Goal: Information Seeking & Learning: Learn about a topic

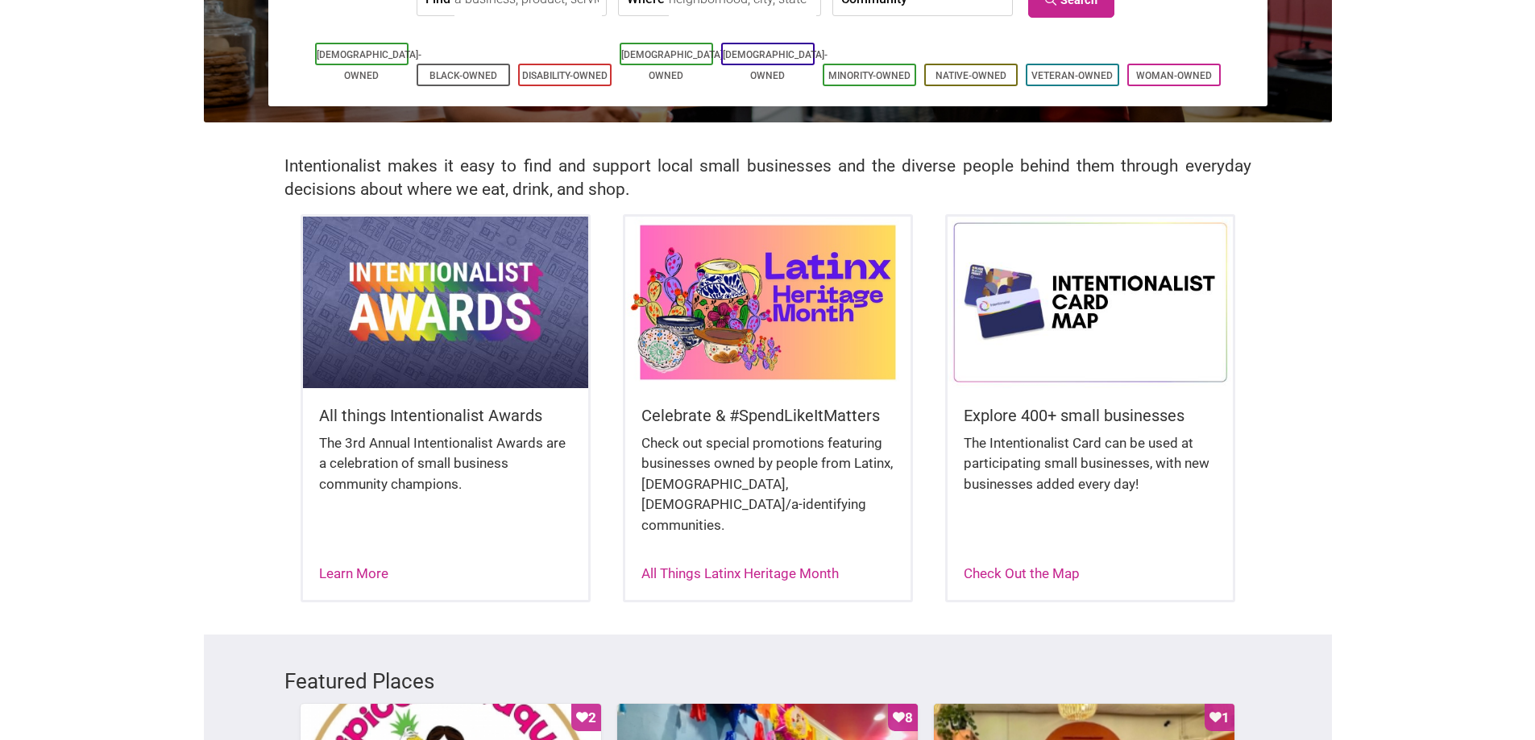
scroll to position [242, 0]
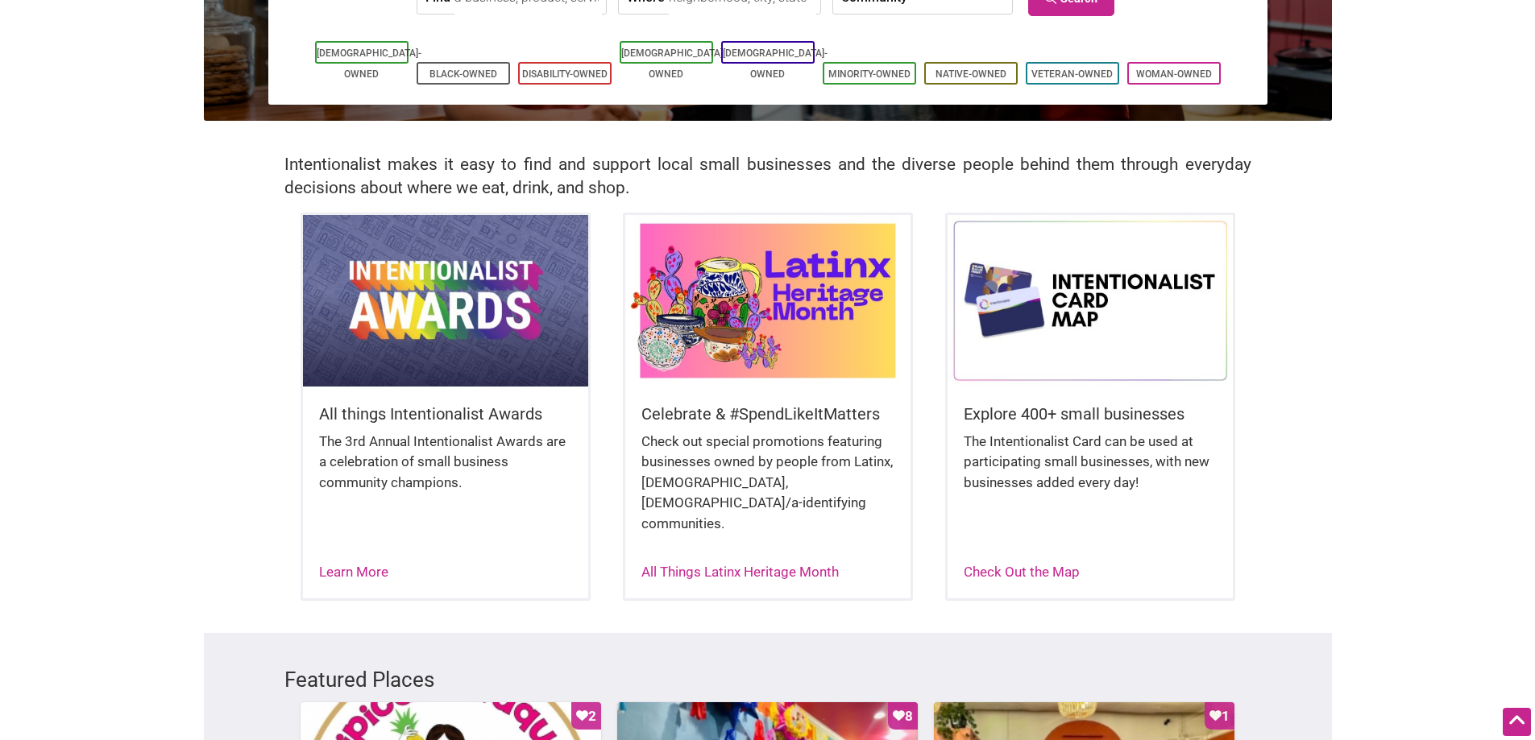
click at [387, 458] on div "The 3rd Annual Intentionalist Awards are a celebration of small business commun…" at bounding box center [445, 471] width 253 height 78
click at [357, 564] on link "Learn More" at bounding box center [353, 572] width 69 height 16
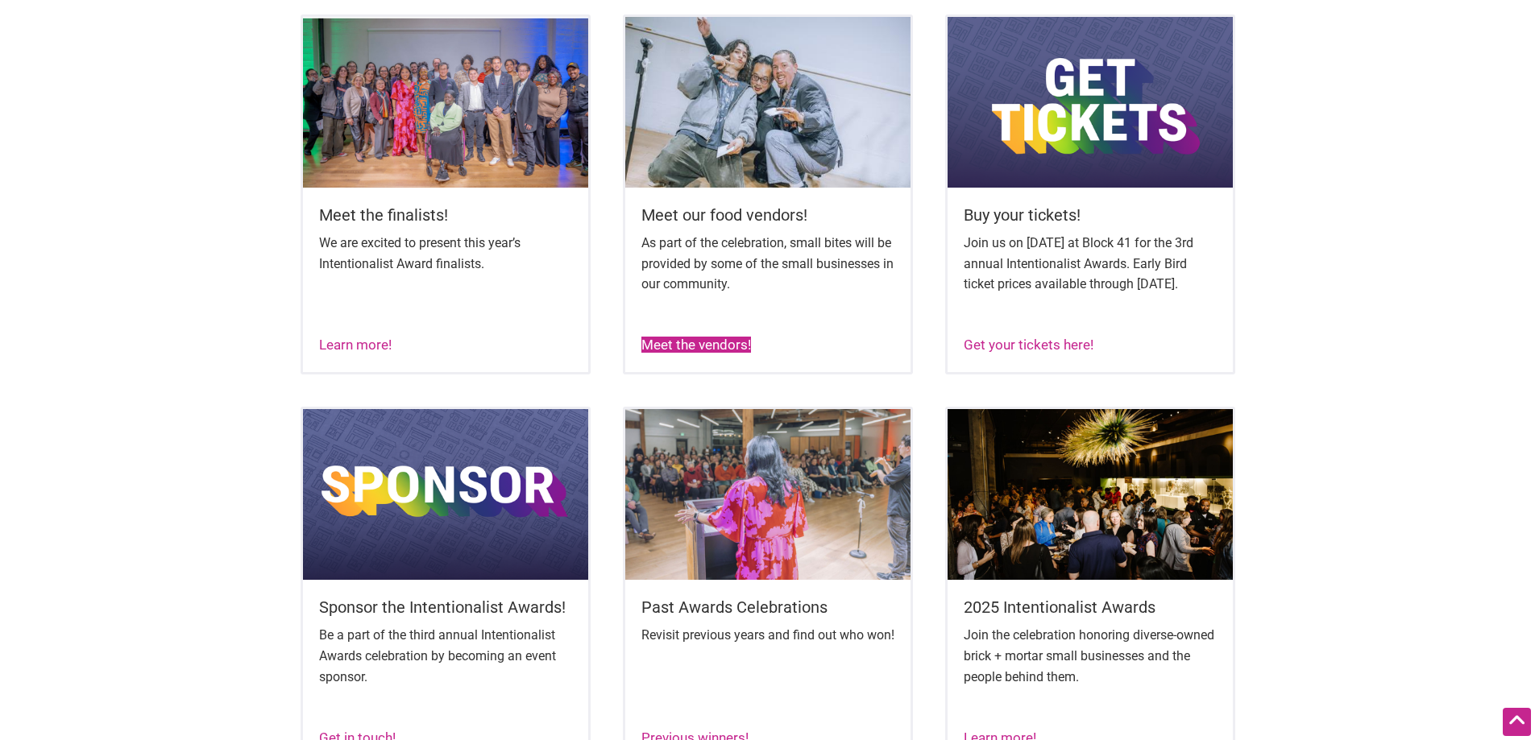
scroll to position [644, 0]
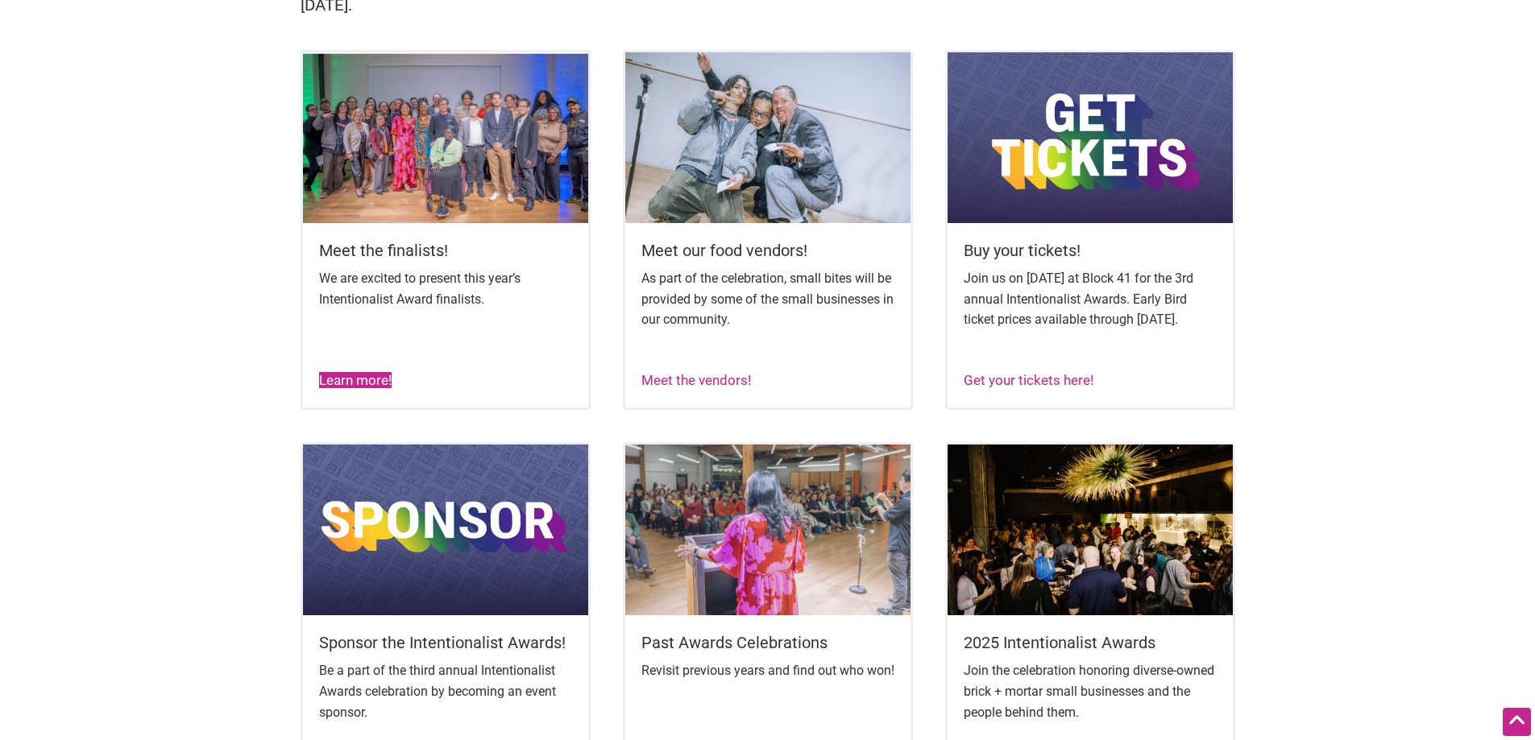
click at [383, 392] on div "Learn more!" at bounding box center [355, 381] width 73 height 21
click at [367, 388] on link "Learn more!" at bounding box center [355, 380] width 73 height 16
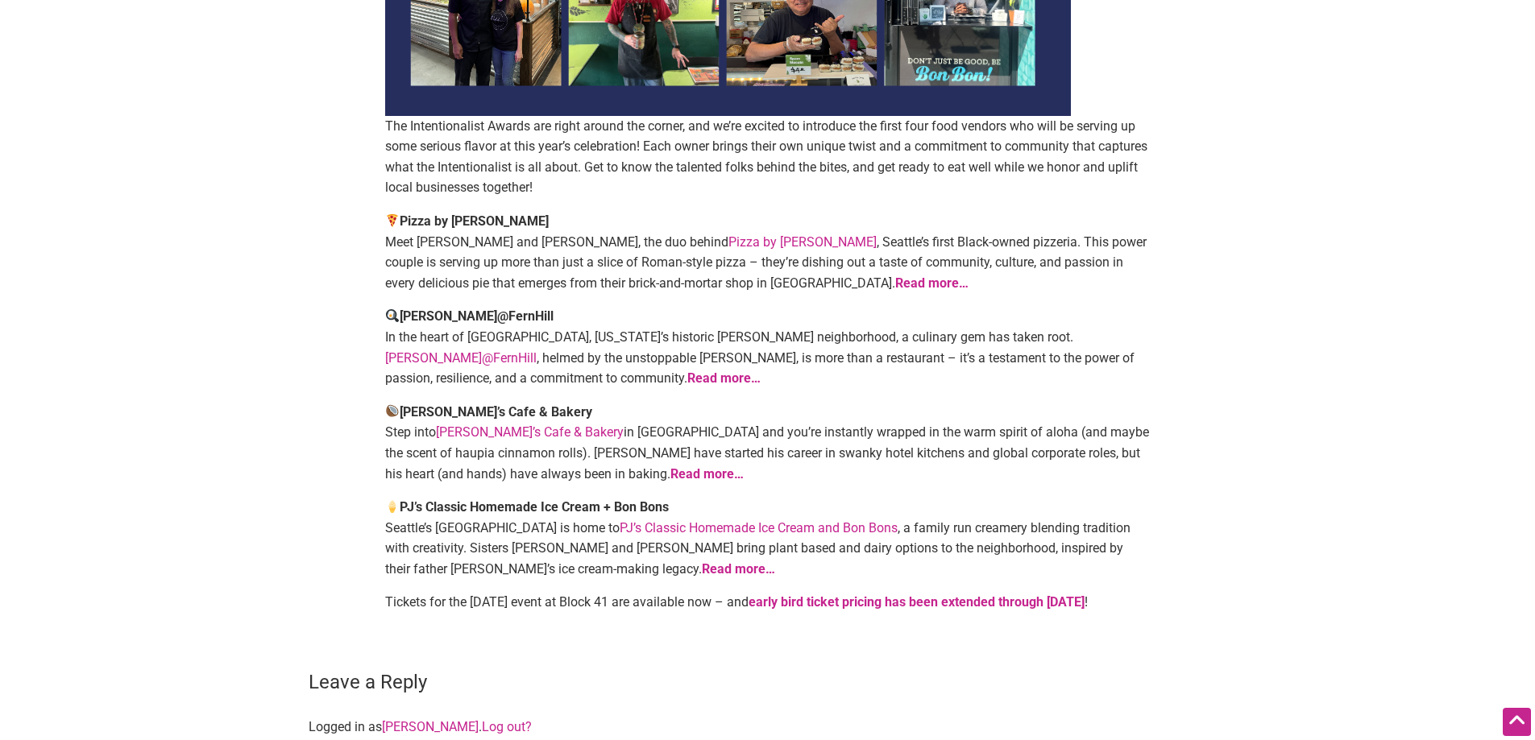
scroll to position [81, 0]
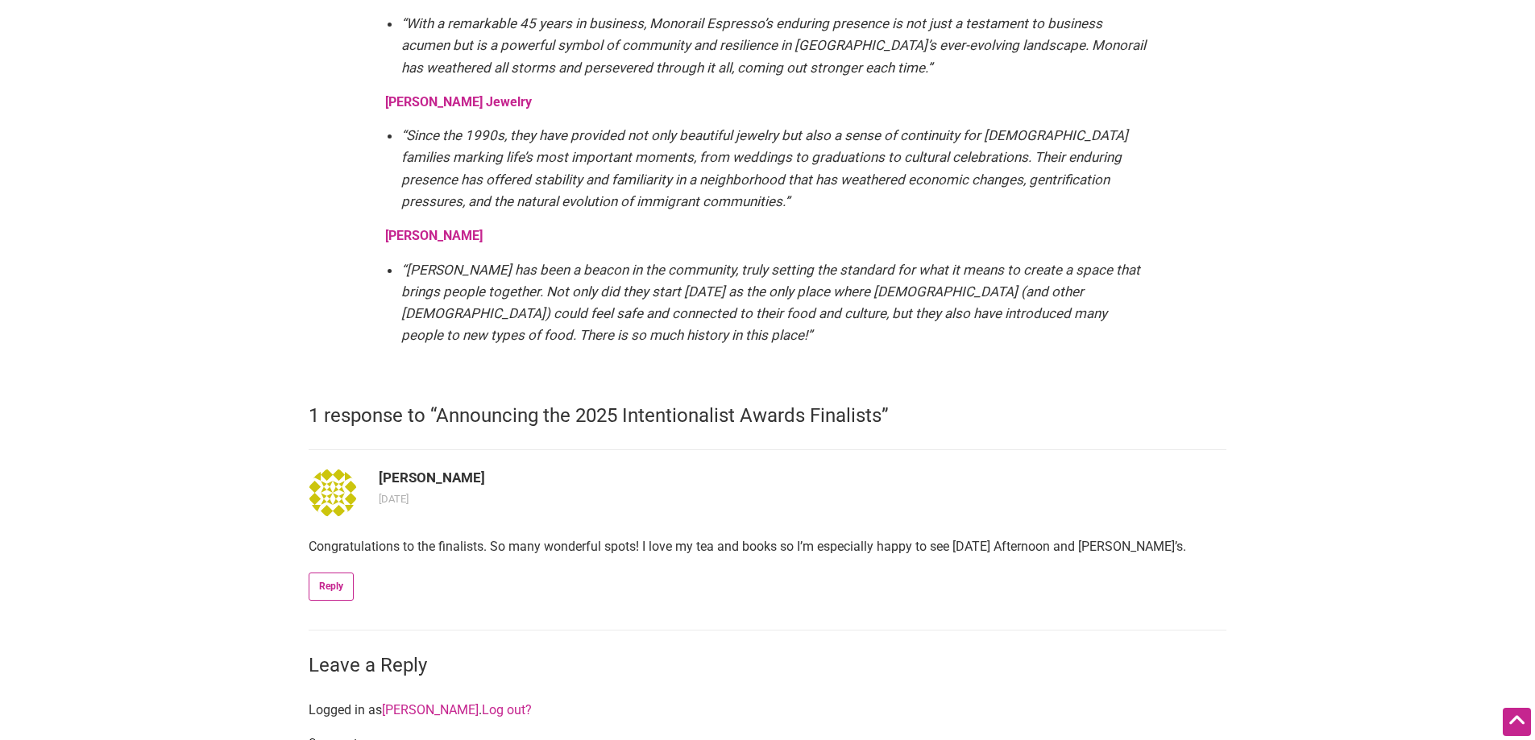
scroll to position [3142, 0]
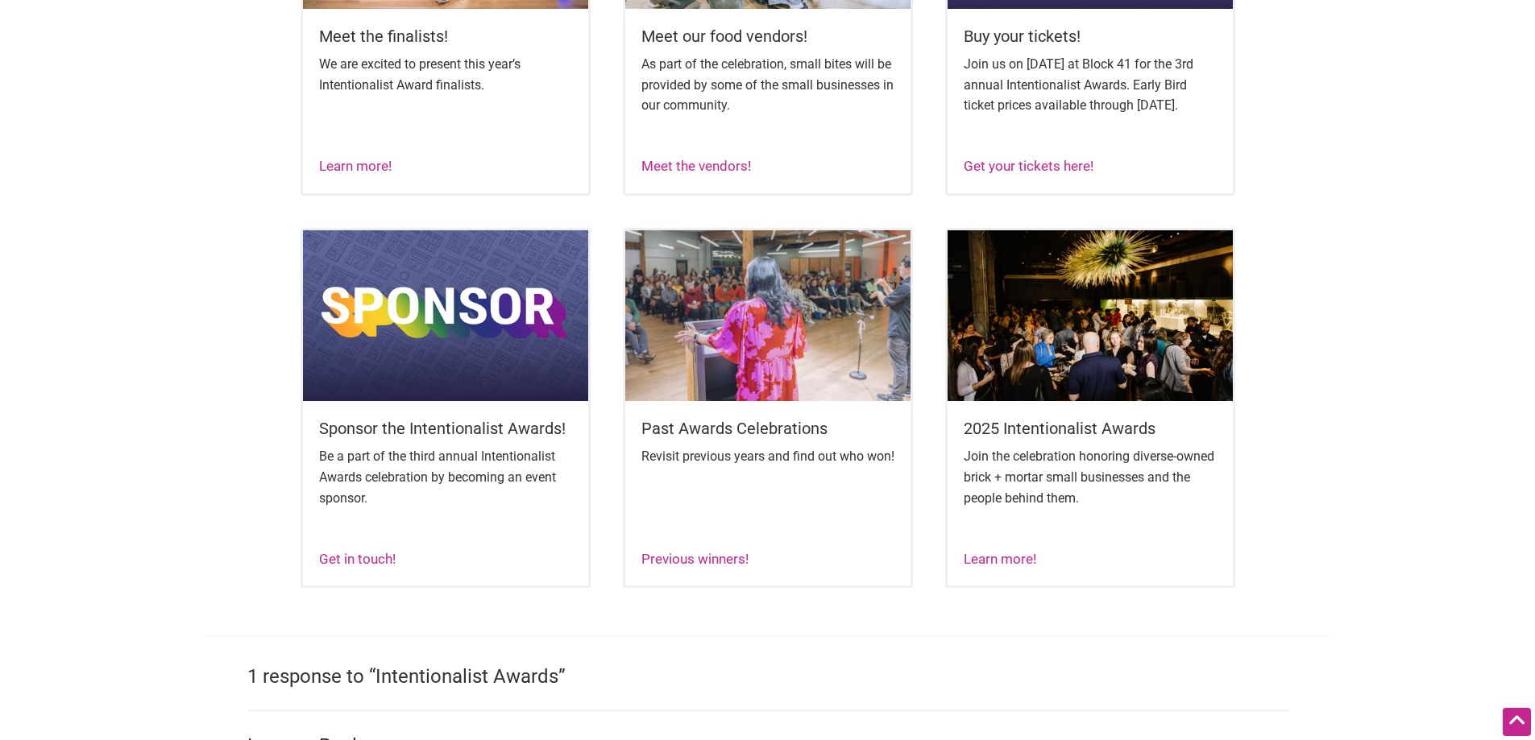
scroll to position [884, 0]
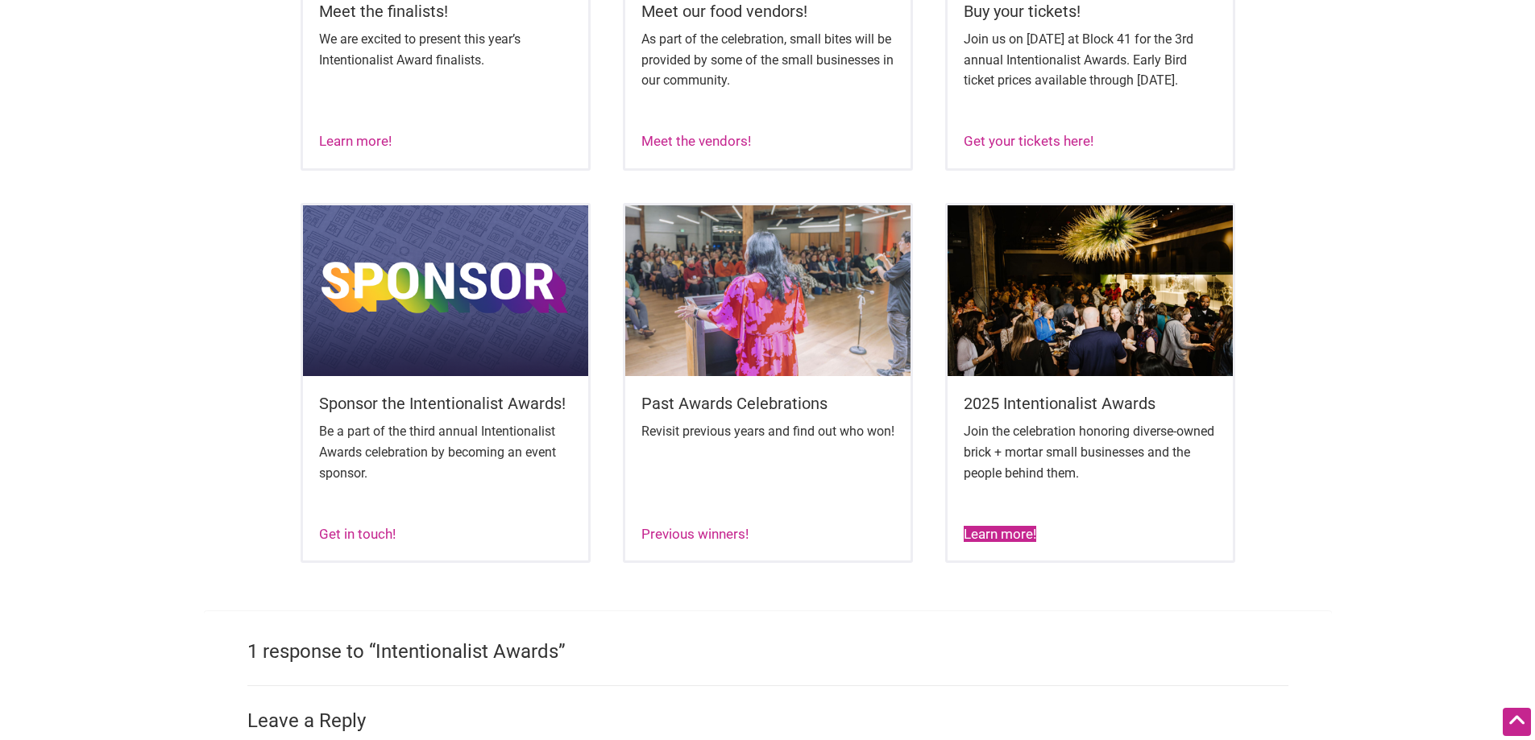
click at [1009, 542] on link "Learn more!" at bounding box center [999, 534] width 73 height 16
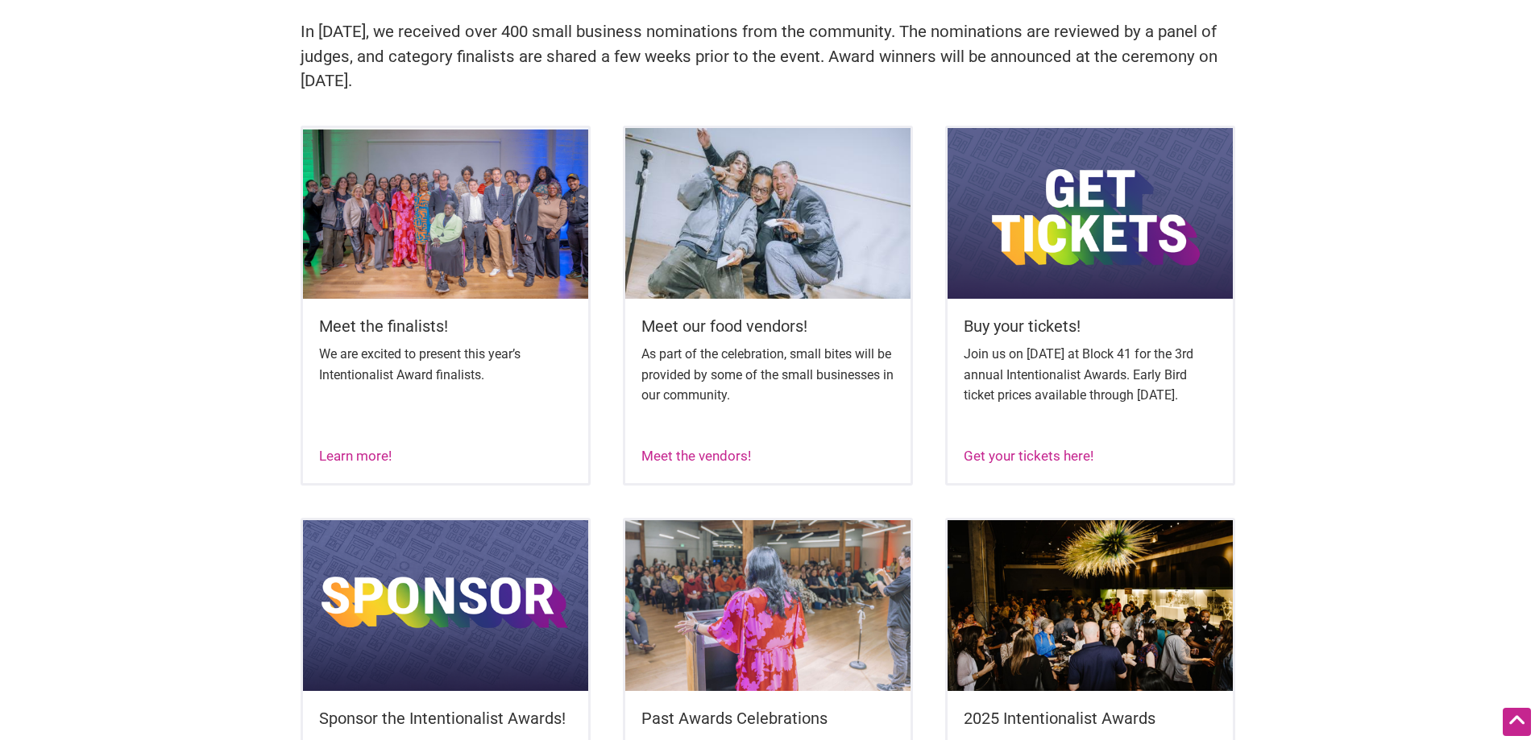
scroll to position [561, 0]
